Goal: Task Accomplishment & Management: Use online tool/utility

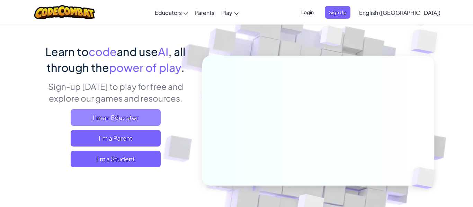
scroll to position [38, 0]
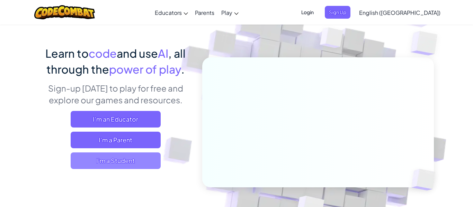
click at [116, 161] on span "I'm a Student" at bounding box center [116, 161] width 90 height 17
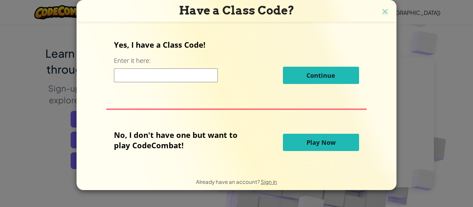
click at [215, 75] on input at bounding box center [166, 76] width 104 height 14
click at [323, 143] on span "Play Now" at bounding box center [321, 143] width 29 height 8
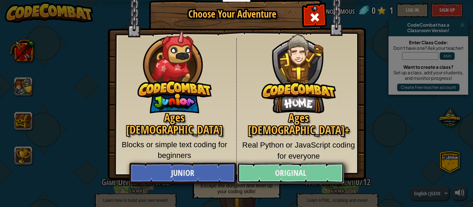
click at [301, 165] on link "Original" at bounding box center [290, 173] width 107 height 21
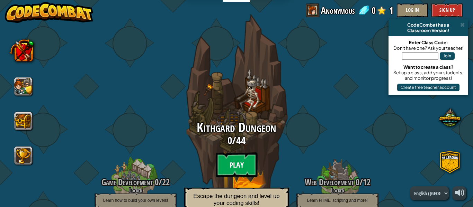
click at [226, 172] on btn "Play" at bounding box center [237, 165] width 42 height 25
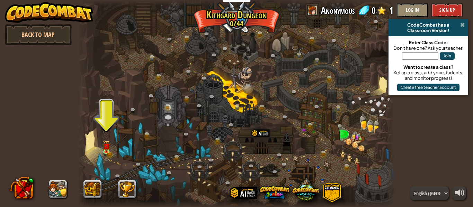
click at [463, 27] on span at bounding box center [462, 25] width 5 height 6
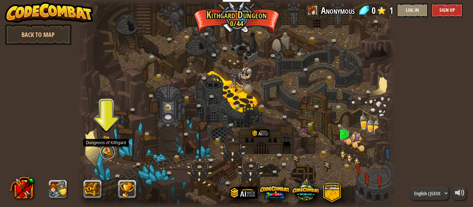
click at [104, 151] on link at bounding box center [108, 152] width 14 height 14
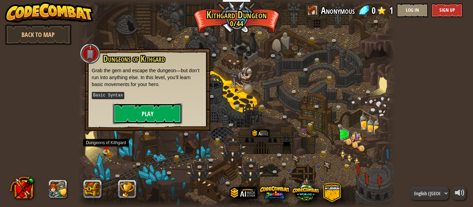
click at [150, 105] on button "Play" at bounding box center [147, 114] width 69 height 21
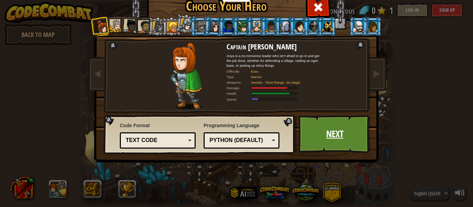
click at [314, 135] on link "Next" at bounding box center [335, 134] width 72 height 38
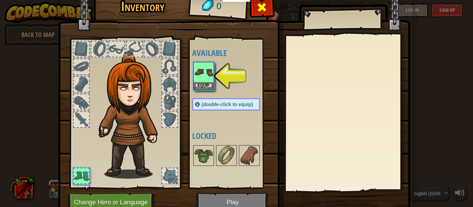
click at [255, 12] on div at bounding box center [262, 9] width 22 height 22
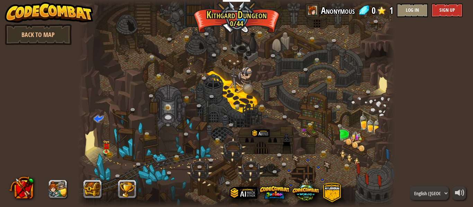
click at [95, 152] on div at bounding box center [236, 103] width 317 height 207
click at [110, 151] on img at bounding box center [106, 144] width 7 height 16
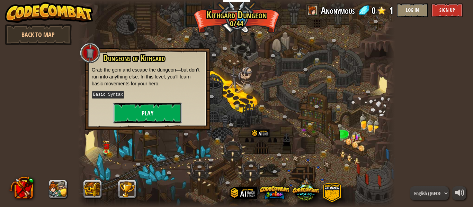
click at [144, 120] on button "Play" at bounding box center [147, 113] width 69 height 21
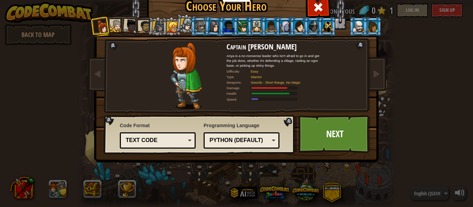
click at [116, 27] on div at bounding box center [116, 26] width 13 height 13
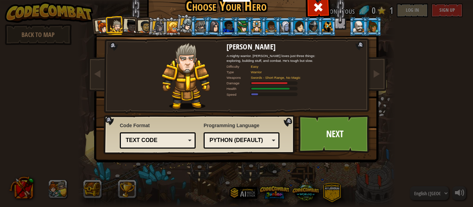
click at [163, 25] on li at bounding box center [171, 26] width 19 height 19
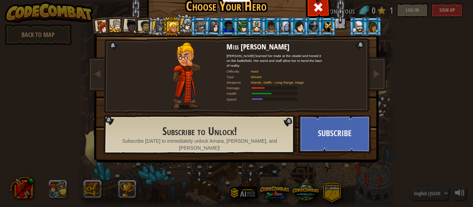
click at [160, 24] on div at bounding box center [158, 27] width 12 height 12
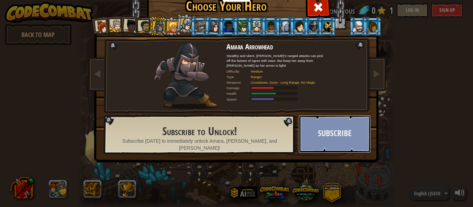
click at [331, 134] on button "Subscribe" at bounding box center [335, 134] width 72 height 38
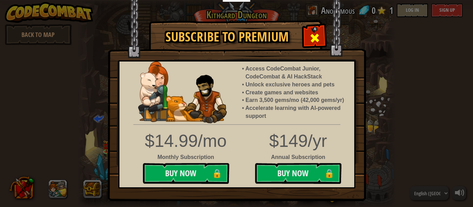
click at [312, 46] on div at bounding box center [315, 37] width 22 height 22
